Goal: Check status: Check status

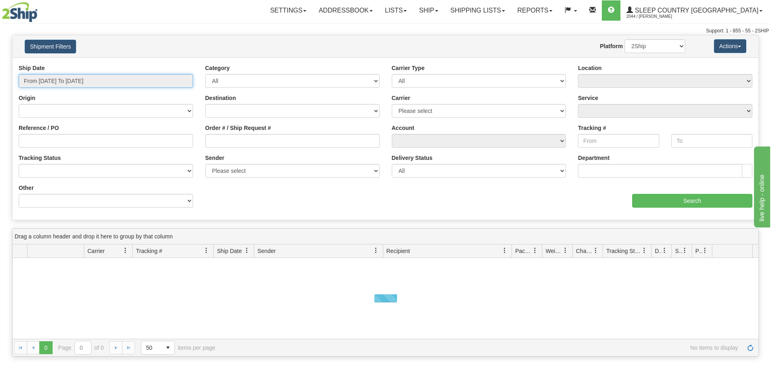
click at [87, 83] on input "From [DATE] To [DATE]" at bounding box center [106, 81] width 175 height 14
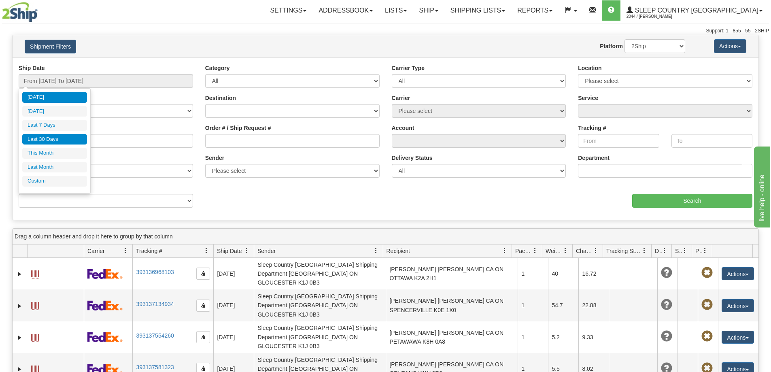
click at [84, 141] on li "Last 30 Days" at bounding box center [54, 139] width 65 height 11
type input "From [DATE] To [DATE]"
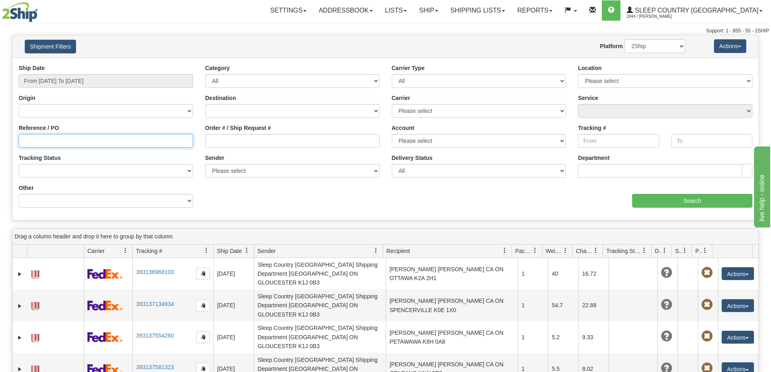
click at [102, 145] on input "Reference / PO" at bounding box center [106, 141] width 175 height 14
paste input "82I048334"
type input "82I048334"
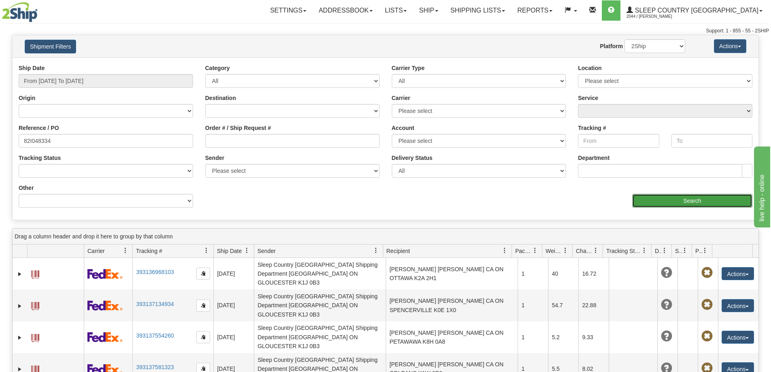
click at [681, 201] on input "Search" at bounding box center [692, 201] width 120 height 14
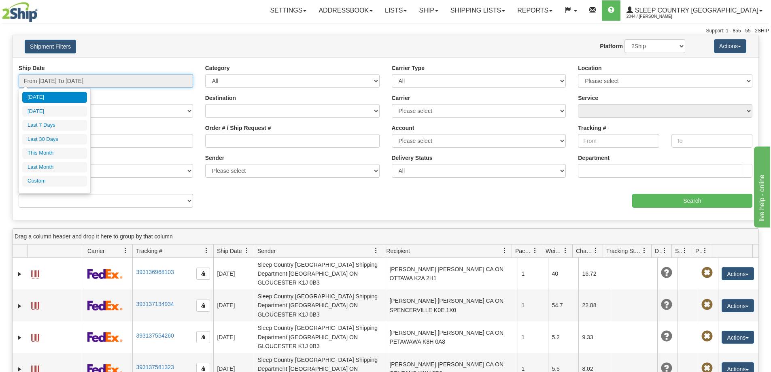
click at [162, 83] on input "From [DATE] To [DATE]" at bounding box center [106, 81] width 175 height 14
click at [73, 141] on li "Last 30 Days" at bounding box center [54, 139] width 65 height 11
type input "From [DATE] To [DATE]"
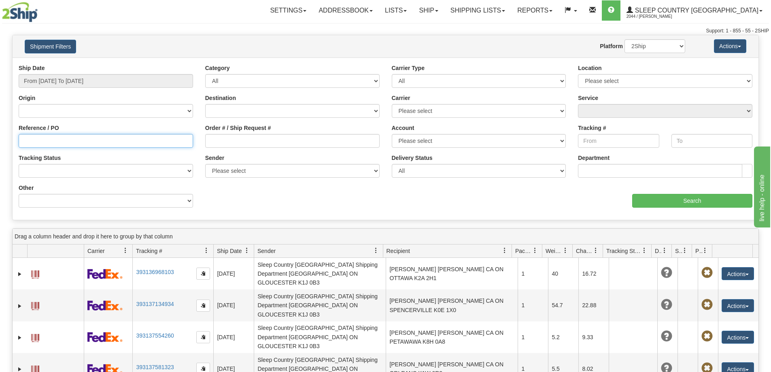
click at [113, 141] on input "Reference / PO" at bounding box center [106, 141] width 175 height 14
paste input "9000I058508"
type input "9000I058508"
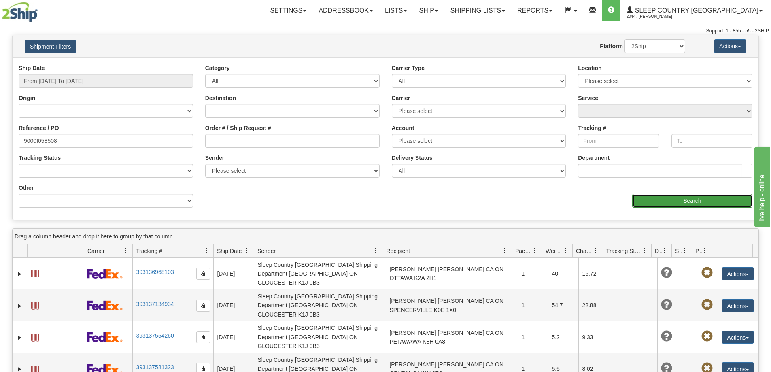
click at [660, 199] on input "Search" at bounding box center [692, 201] width 120 height 14
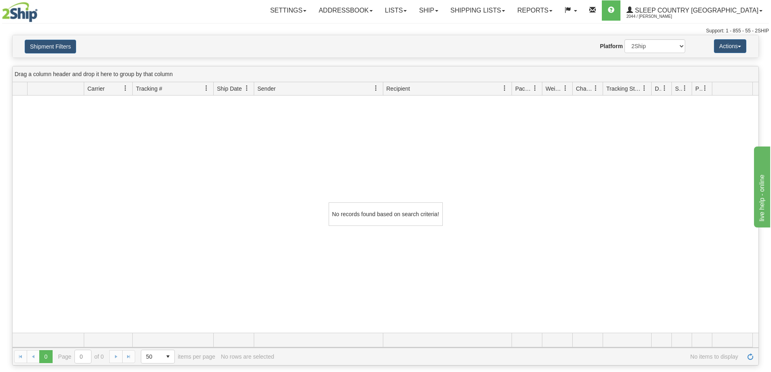
click at [299, 168] on div "No records found based on search criteria!" at bounding box center [386, 214] width 746 height 237
click at [51, 45] on button "Shipment Filters" at bounding box center [50, 47] width 51 height 14
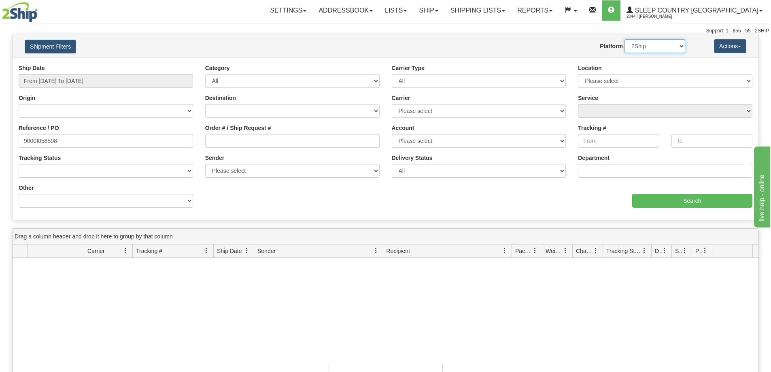
click at [672, 48] on select "2Ship Imported" at bounding box center [655, 46] width 61 height 14
select select "1"
click at [625, 39] on select "2Ship Imported" at bounding box center [655, 46] width 61 height 14
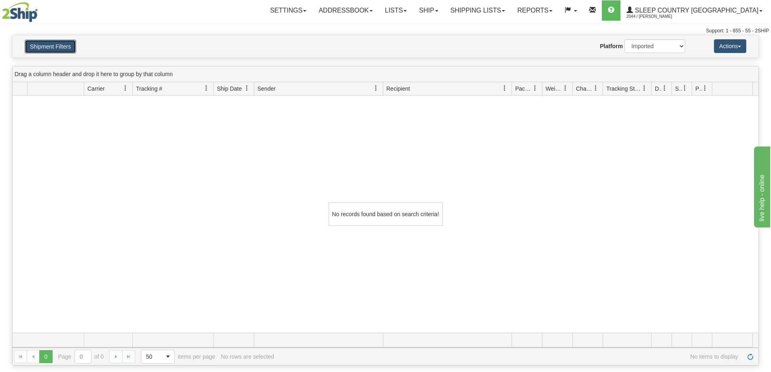
click at [65, 43] on button "Shipment Filters" at bounding box center [50, 47] width 51 height 14
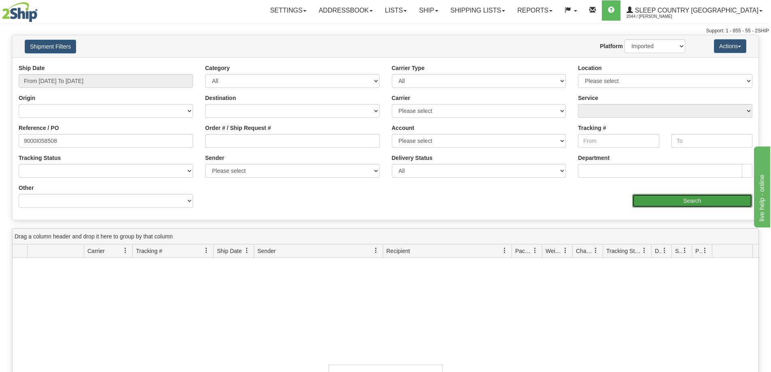
click at [717, 201] on input "Search" at bounding box center [692, 201] width 120 height 14
